Goal: Transaction & Acquisition: Purchase product/service

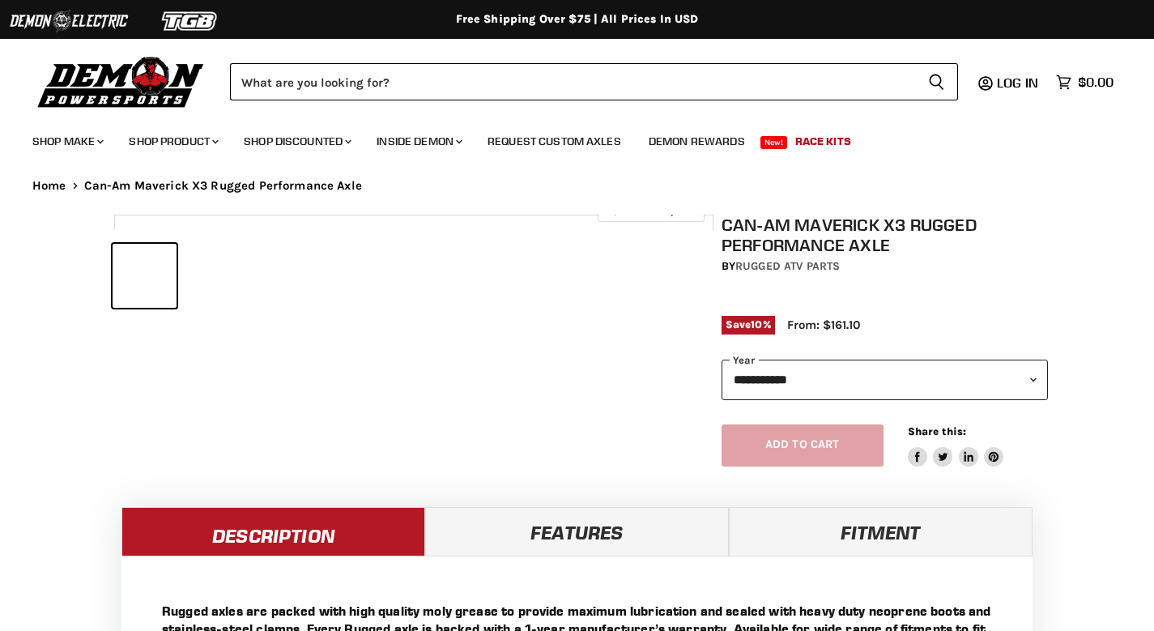
select select "******"
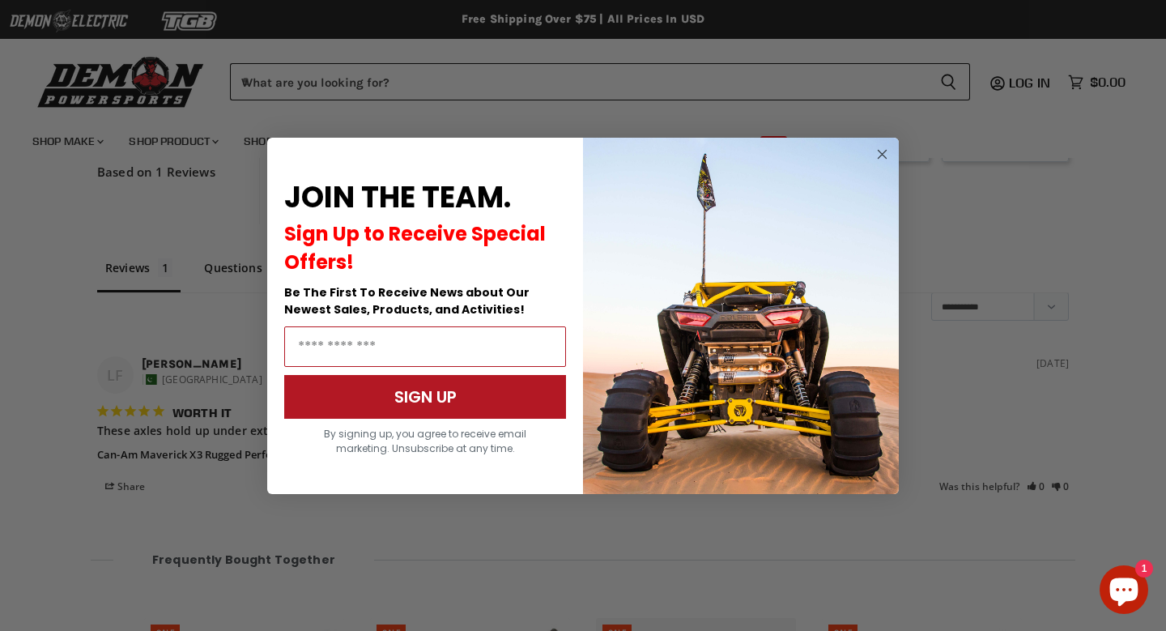
scroll to position [1262, 0]
